Goal: Check status

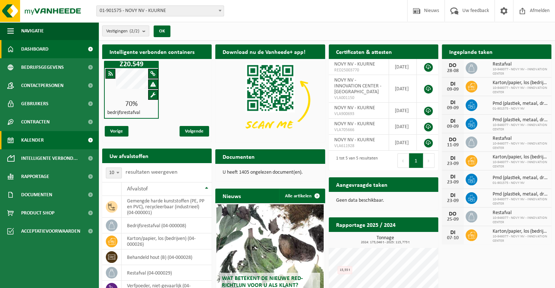
click at [45, 141] on link "Kalender" at bounding box center [49, 140] width 98 height 18
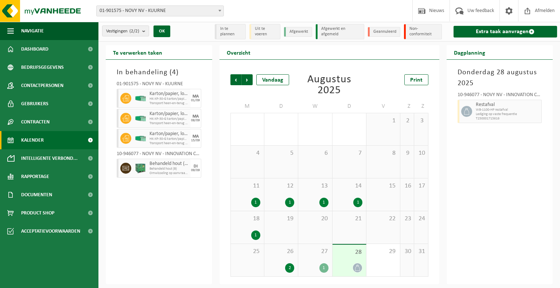
click at [318, 260] on div "27 1" at bounding box center [315, 260] width 34 height 32
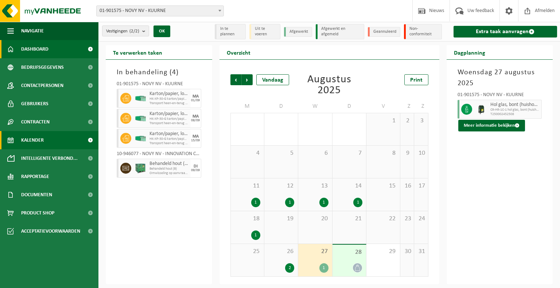
click at [63, 51] on link "Dashboard" at bounding box center [49, 49] width 98 height 18
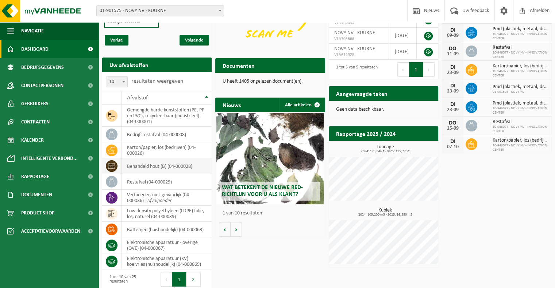
scroll to position [109, 0]
